Goal: Information Seeking & Learning: Learn about a topic

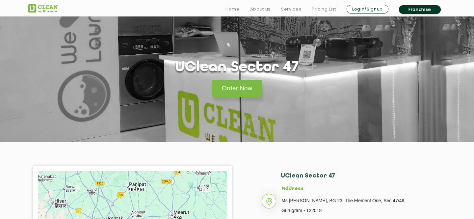
scroll to position [30, 0]
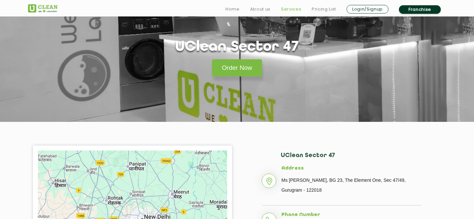
click at [299, 8] on link "Services" at bounding box center [291, 9] width 20 height 8
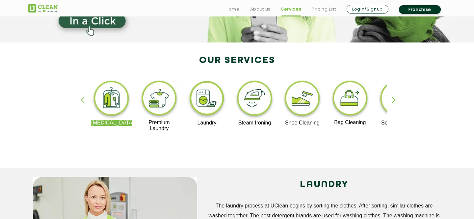
scroll to position [110, 0]
click at [209, 99] on img at bounding box center [207, 99] width 40 height 41
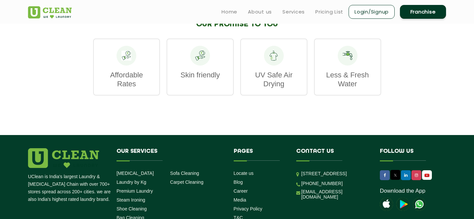
scroll to position [1026, 0]
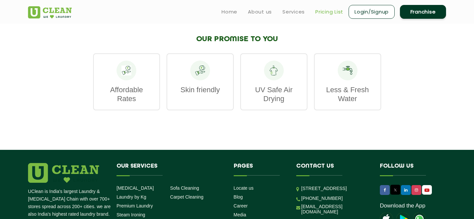
click at [326, 10] on link "Pricing List" at bounding box center [329, 12] width 28 height 8
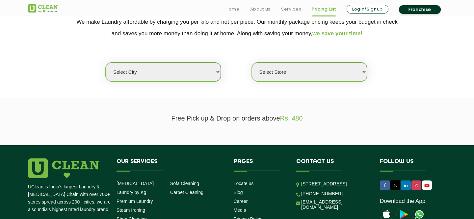
scroll to position [145, 0]
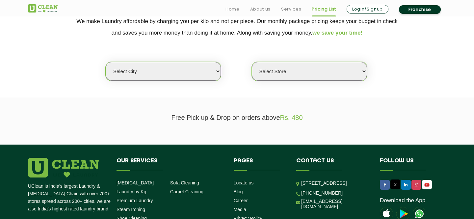
click at [199, 70] on select "Select city [GEOGRAPHIC_DATA] [GEOGRAPHIC_DATA] [GEOGRAPHIC_DATA] [GEOGRAPHIC_D…" at bounding box center [163, 71] width 115 height 19
select select "8"
click at [106, 62] on select "Select city [GEOGRAPHIC_DATA] [GEOGRAPHIC_DATA] [GEOGRAPHIC_DATA] [GEOGRAPHIC_D…" at bounding box center [163, 71] width 115 height 19
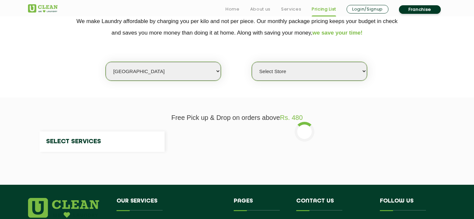
select select "0"
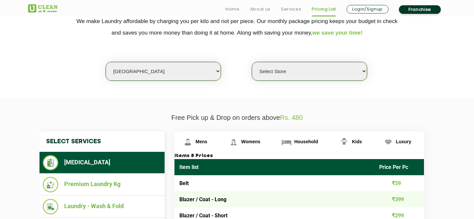
click at [299, 68] on select "Select Store [GEOGRAPHIC_DATA] [GEOGRAPHIC_DATA] [GEOGRAPHIC_DATA] [GEOGRAPHIC_…" at bounding box center [309, 71] width 115 height 19
click at [200, 71] on select "Select city [GEOGRAPHIC_DATA] [GEOGRAPHIC_DATA] [GEOGRAPHIC_DATA] [GEOGRAPHIC_D…" at bounding box center [163, 71] width 115 height 19
select select "2"
click at [106, 62] on select "Select city [GEOGRAPHIC_DATA] [GEOGRAPHIC_DATA] [GEOGRAPHIC_DATA] [GEOGRAPHIC_D…" at bounding box center [163, 71] width 115 height 19
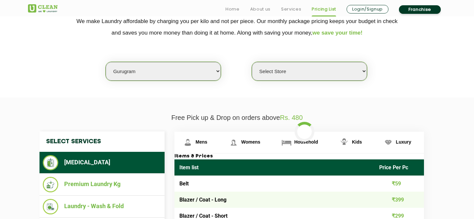
select select "0"
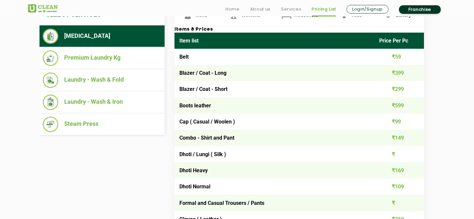
scroll to position [272, 0]
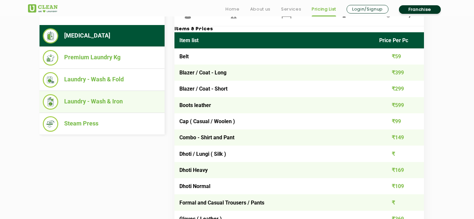
click at [109, 96] on li "Laundry - Wash & Iron" at bounding box center [102, 101] width 118 height 15
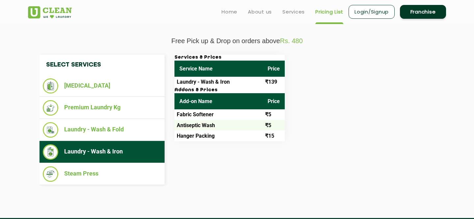
scroll to position [219, 0]
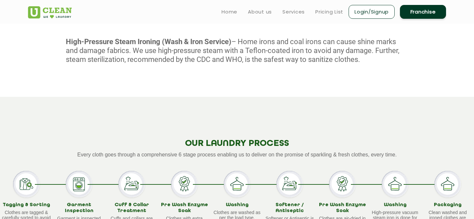
scroll to position [504, 0]
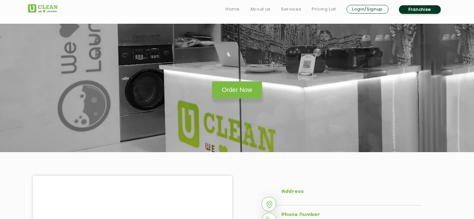
scroll to position [30, 0]
